Goal: Information Seeking & Learning: Learn about a topic

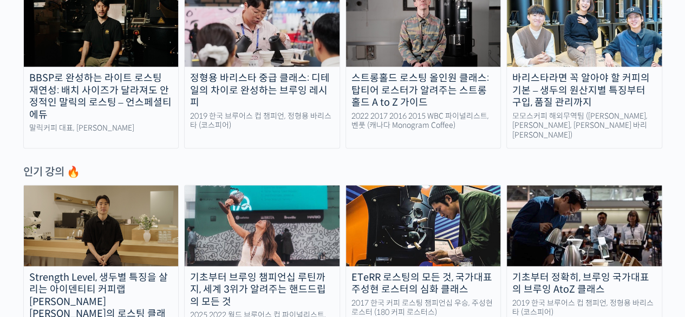
click at [113, 214] on img at bounding box center [101, 225] width 155 height 80
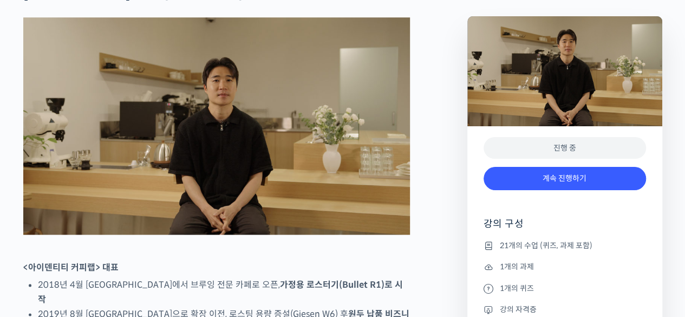
scroll to position [487, 0]
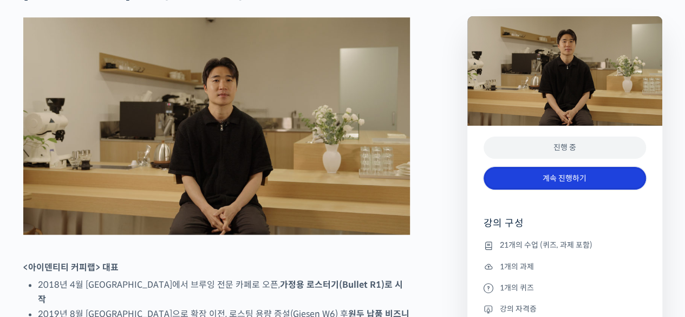
click at [545, 174] on link "계속 진행하기" at bounding box center [565, 178] width 163 height 23
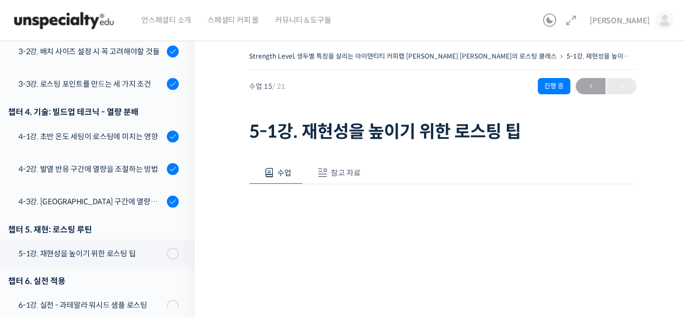
scroll to position [528, 0]
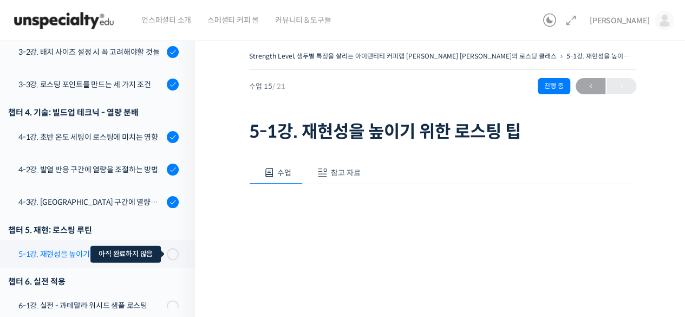
click at [173, 248] on span at bounding box center [176, 254] width 6 height 12
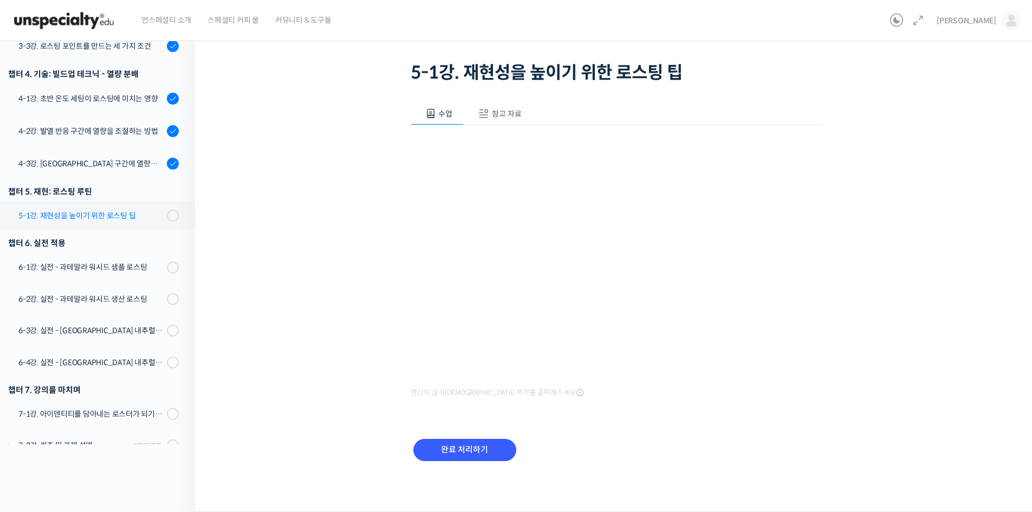
scroll to position [515, 0]
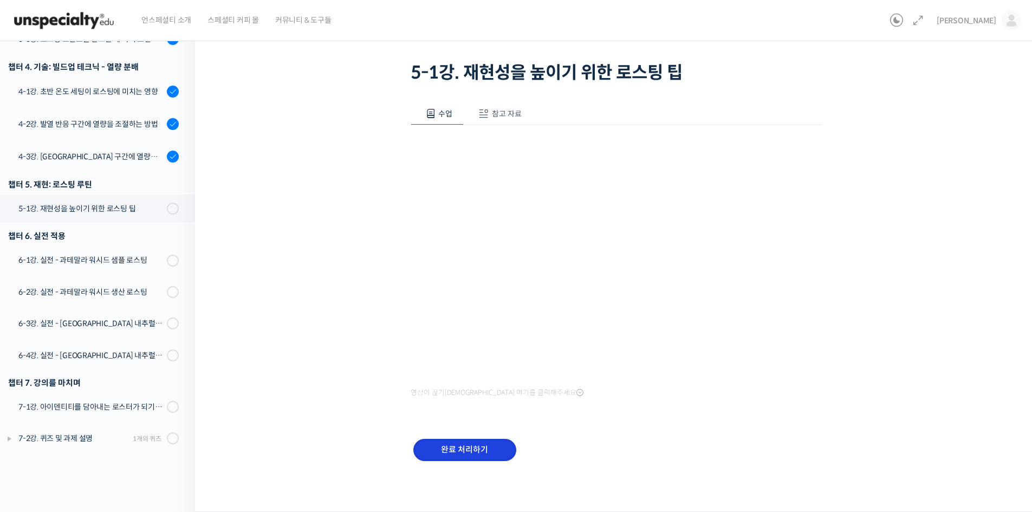
click at [465, 316] on input "완료 처리하기" at bounding box center [464, 450] width 103 height 22
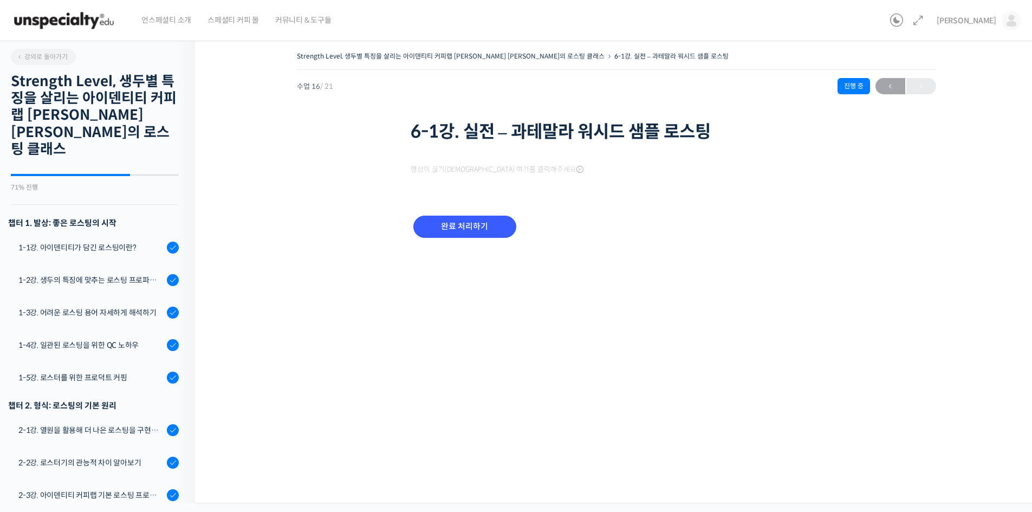
scroll to position [516, 0]
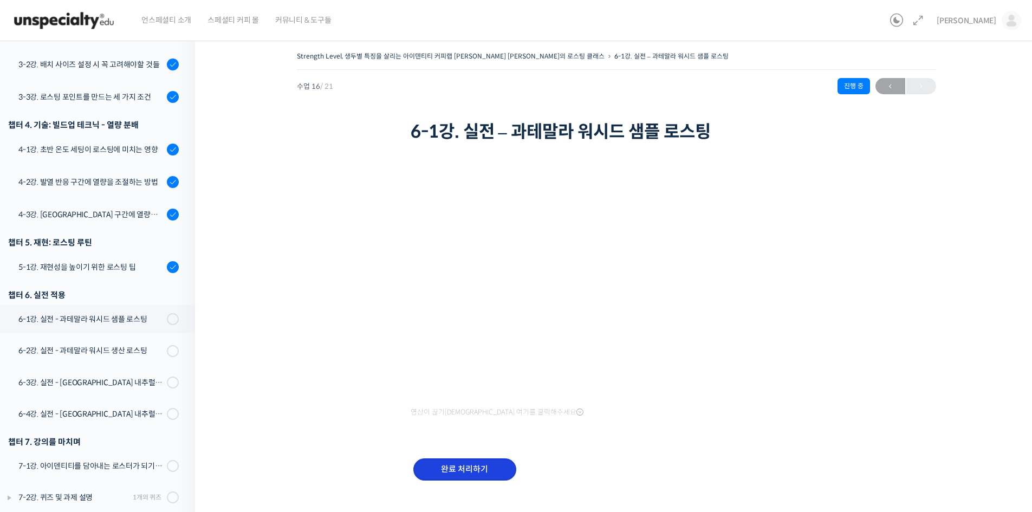
click at [453, 459] on input "완료 처리하기" at bounding box center [464, 469] width 103 height 22
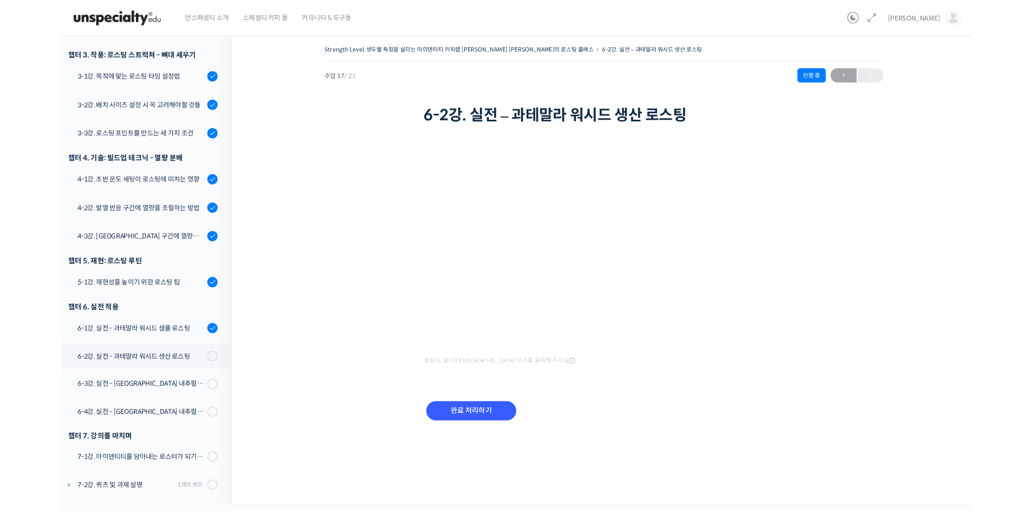
scroll to position [444, 0]
